Goal: Communication & Community: Answer question/provide support

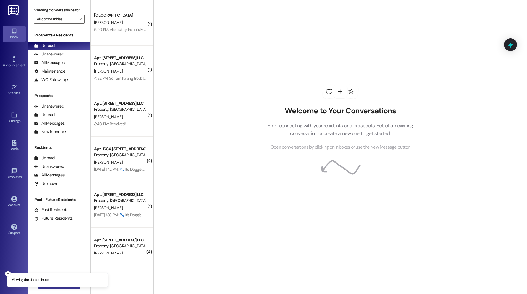
click at [60, 288] on button " New Message" at bounding box center [59, 283] width 42 height 9
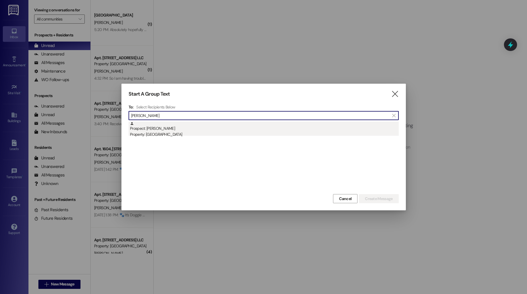
type input "[PERSON_NAME]"
click at [194, 135] on div "Property: [GEOGRAPHIC_DATA]" at bounding box center [264, 134] width 269 height 6
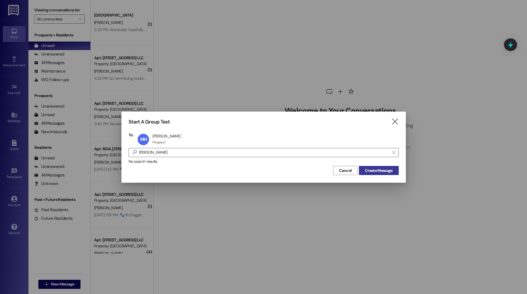
click at [384, 168] on span "Create Message" at bounding box center [379, 170] width 28 height 6
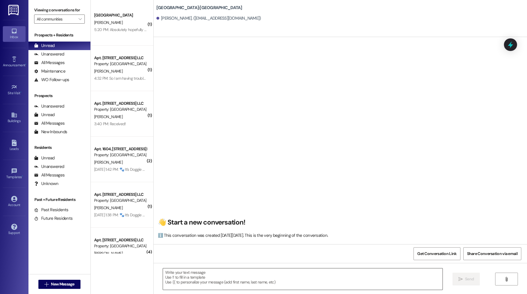
click at [223, 283] on textarea at bounding box center [302, 278] width 279 height 21
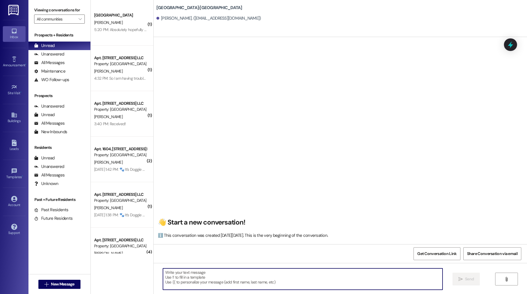
paste textarea "Hello [PERSON_NAME]! It was great meeting you [DATE]! The lease has been sent t…"
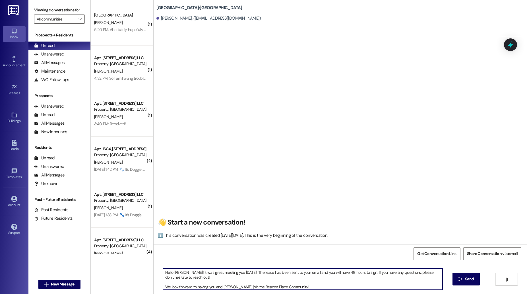
click at [171, 273] on textarea "Hello [PERSON_NAME]! It was great meeting you [DATE]! The lease has been sent t…" at bounding box center [302, 278] width 279 height 21
drag, startPoint x: 236, startPoint y: 272, endPoint x: 184, endPoint y: 273, distance: 52.0
click at [184, 273] on textarea "Hello [PERSON_NAME]! It was great meeting you [DATE]! The lease has been sent t…" at bounding box center [302, 278] width 279 height 21
drag, startPoint x: 230, startPoint y: 281, endPoint x: 212, endPoint y: 280, distance: 18.5
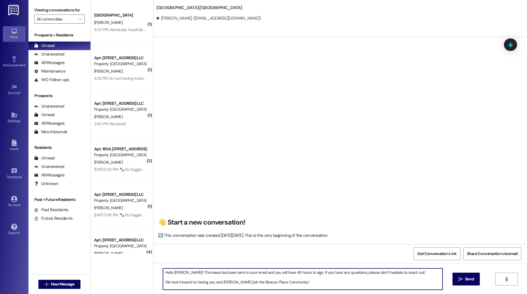
click at [212, 280] on textarea "Hello [PERSON_NAME]! The lease has been sent to your email and you will have 48…" at bounding box center [302, 278] width 279 height 21
type textarea "Hello [PERSON_NAME]! The lease has been sent to your email and you will have 48…"
